Goal: Information Seeking & Learning: Learn about a topic

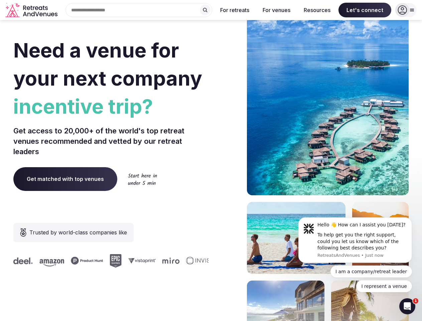
click at [211, 160] on div "Need a venue for your next company incentive trip? Get access to 20,000+ of the…" at bounding box center [210, 200] width 395 height 403
click at [139, 10] on div "Search Popular Destinations [GEOGRAPHIC_DATA], [GEOGRAPHIC_DATA] [GEOGRAPHIC_DA…" at bounding box center [136, 10] width 152 height 14
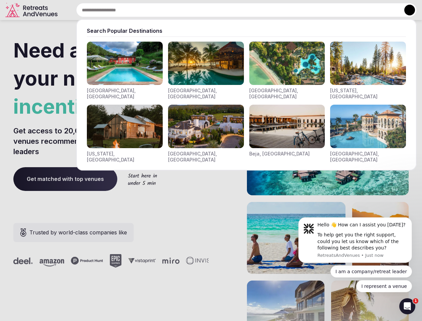
click at [205, 10] on input "text" at bounding box center [246, 10] width 341 height 14
click at [235, 10] on input "text" at bounding box center [246, 10] width 341 height 14
click at [276, 10] on input "text" at bounding box center [246, 10] width 341 height 14
click at [317, 10] on input "text" at bounding box center [246, 10] width 341 height 14
click at [365, 10] on input "text" at bounding box center [246, 10] width 341 height 14
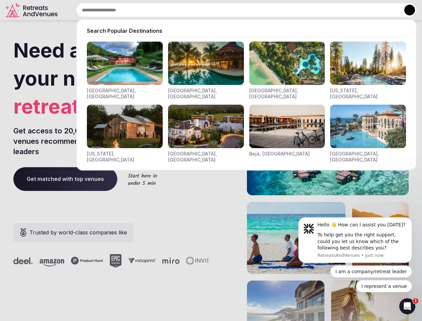
click at [406, 10] on button at bounding box center [409, 10] width 11 height 11
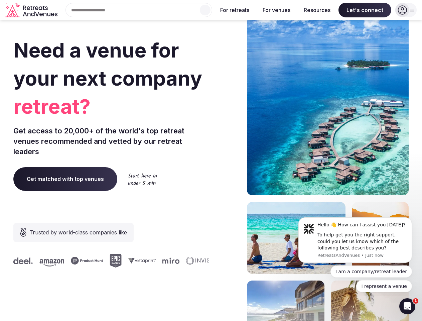
click at [355, 240] on div "To help get you the right support, could you let us know which of the following…" at bounding box center [362, 242] width 90 height 20
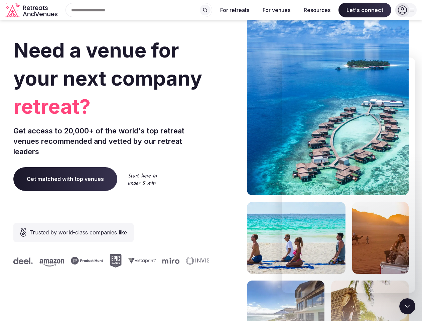
click at [413, 219] on section "Need a venue for your next company retreat? Get access to 20,000+ of the world'…" at bounding box center [211, 200] width 422 height 403
